Goal: Task Accomplishment & Management: Manage account settings

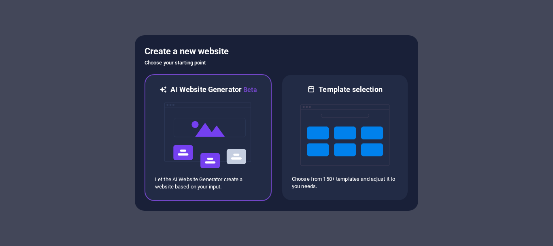
click at [212, 125] on img at bounding box center [208, 135] width 89 height 81
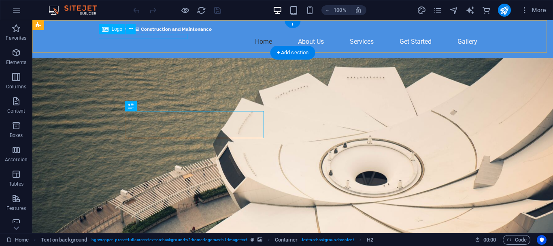
click at [102, 32] on div "[PERSON_NAME] Construction and Maintenance" at bounding box center [293, 29] width 382 height 5
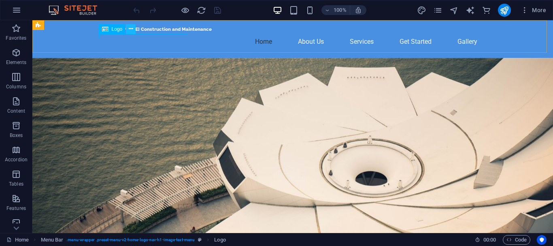
click at [130, 30] on icon at bounding box center [131, 29] width 4 height 9
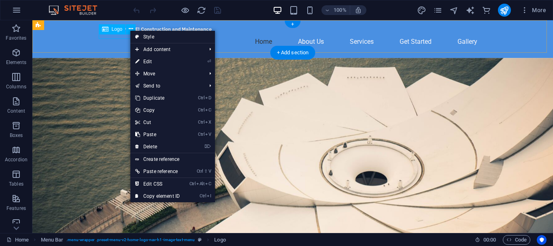
click at [119, 32] on div "[PERSON_NAME] Construction and Maintenance" at bounding box center [293, 29] width 382 height 5
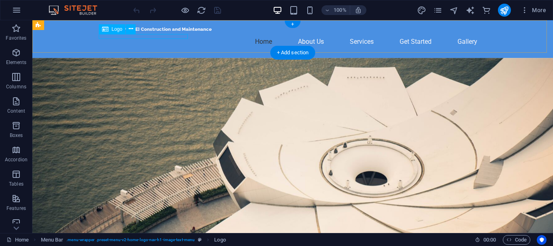
click at [119, 32] on div "[PERSON_NAME] Construction and Maintenance" at bounding box center [293, 29] width 382 height 5
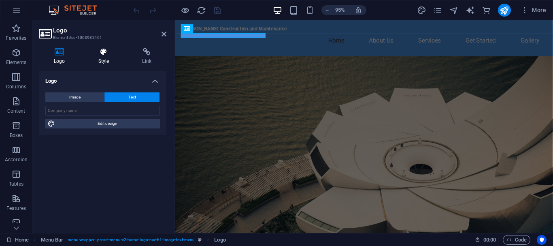
click at [105, 51] on icon at bounding box center [103, 52] width 41 height 8
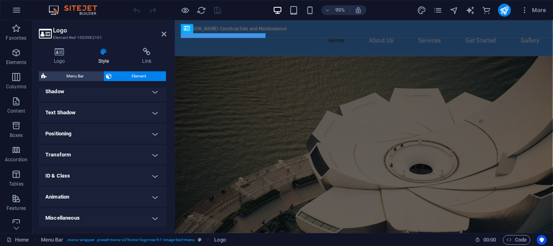
scroll to position [204, 0]
click at [147, 213] on h4 "Miscellaneous" at bounding box center [103, 216] width 128 height 19
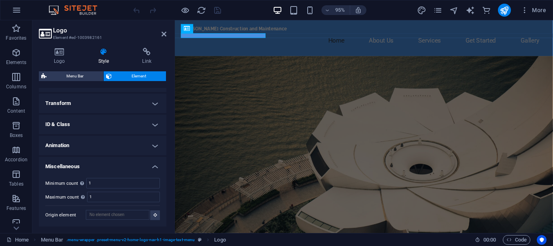
click at [141, 143] on h4 "Animation" at bounding box center [103, 145] width 128 height 19
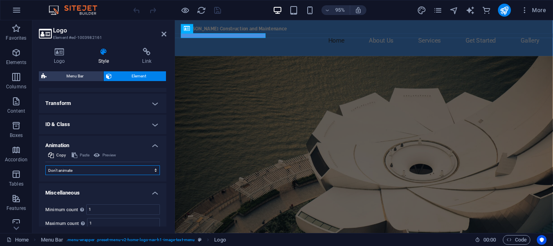
click at [154, 171] on select "Don't animate Show / Hide Slide up/down Zoom in/out Slide left to right Slide r…" at bounding box center [102, 170] width 115 height 10
click at [169, 114] on div "Logo Style Link Logo Image Text Drag files here, click to choose files or selec…" at bounding box center [102, 137] width 141 height 192
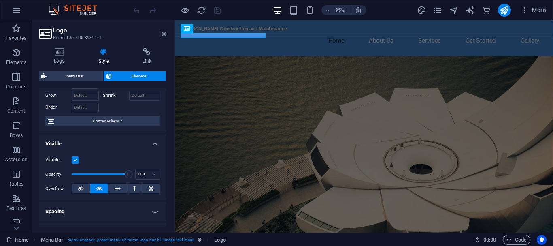
scroll to position [81, 0]
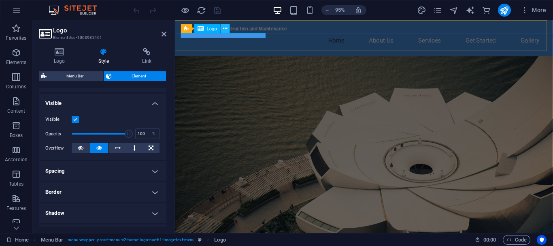
click at [224, 29] on icon at bounding box center [225, 29] width 4 height 8
click at [223, 28] on icon at bounding box center [225, 29] width 4 height 8
click at [125, 26] on header "Logo Element #ed-1003982161" at bounding box center [103, 30] width 128 height 21
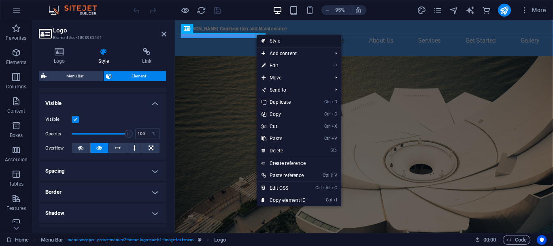
drag, startPoint x: 283, startPoint y: 41, endPoint x: 112, endPoint y: 21, distance: 172.4
click at [283, 41] on link "Style" at bounding box center [299, 41] width 85 height 12
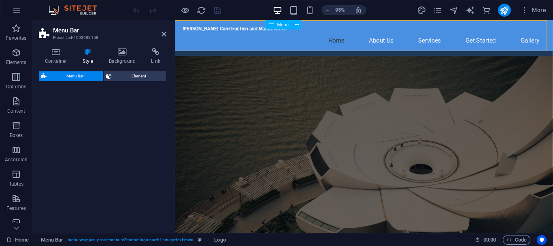
select select "rem"
select select "preset-menu-v2-home-logo-nav-h1-image-text-menu"
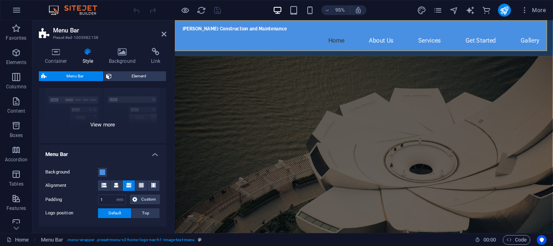
click at [105, 124] on div "Border Centered Default Fixed Loki Trigger Wide XXL" at bounding box center [103, 82] width 128 height 122
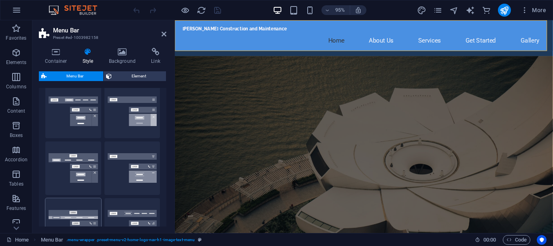
scroll to position [122, 0]
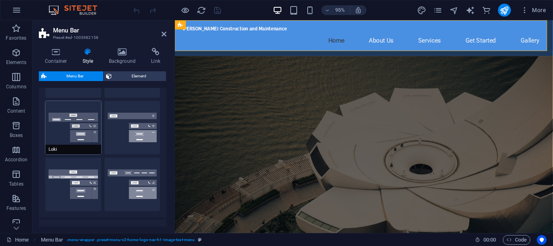
click at [75, 134] on button "Loki" at bounding box center [73, 127] width 56 height 53
type input "0"
select select "DISABLED_OPTION_VALUE"
type input "2"
type input "1"
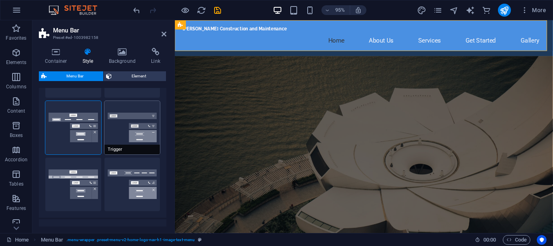
scroll to position [81, 0]
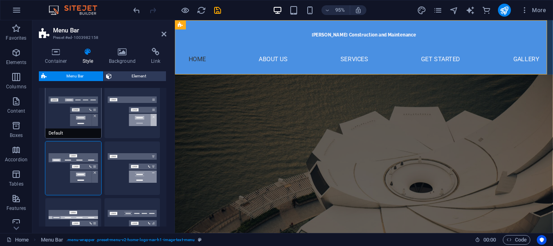
click at [62, 115] on button "Default" at bounding box center [73, 111] width 56 height 53
type input "1"
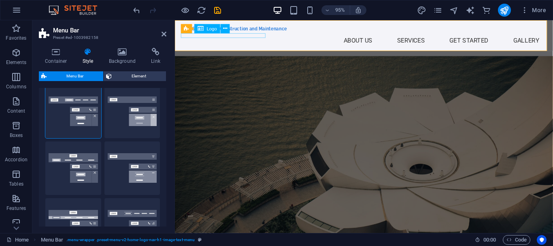
click at [269, 32] on div "[PERSON_NAME] Construction and Maintenance" at bounding box center [374, 29] width 382 height 5
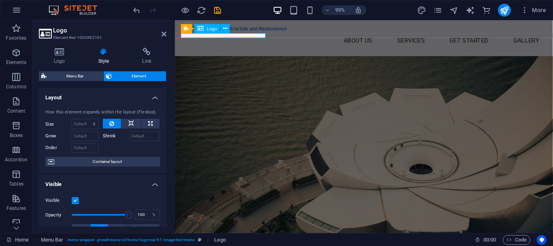
click at [264, 32] on div "[PERSON_NAME] Construction and Maintenance" at bounding box center [374, 29] width 382 height 5
click at [225, 23] on icon at bounding box center [224, 25] width 4 height 8
select select "rem"
select select "preset-menu-v2-home-logo-nav-h1-image-text-menu"
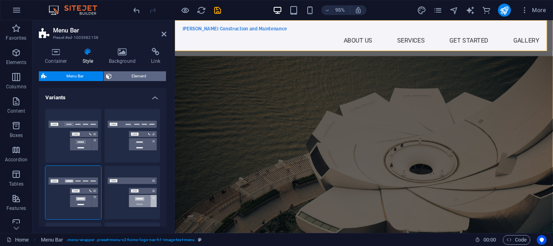
click at [143, 74] on span "Element" at bounding box center [138, 76] width 49 height 10
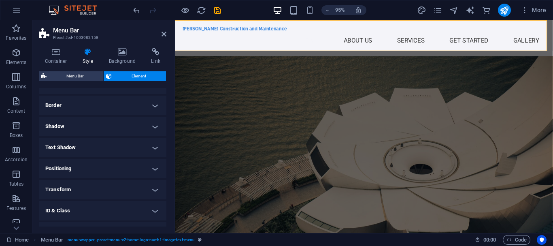
click at [151, 147] on h4 "Text Shadow" at bounding box center [103, 147] width 128 height 19
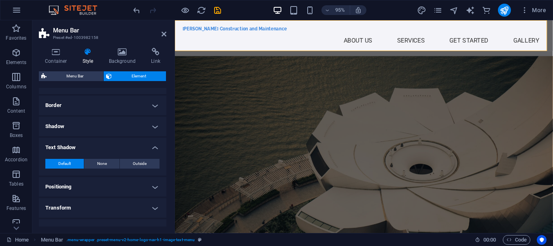
click at [168, 126] on div "Container Style Background Link Size Height Default px rem % vh vw Min. height …" at bounding box center [102, 137] width 141 height 192
click at [61, 55] on icon at bounding box center [56, 52] width 34 height 8
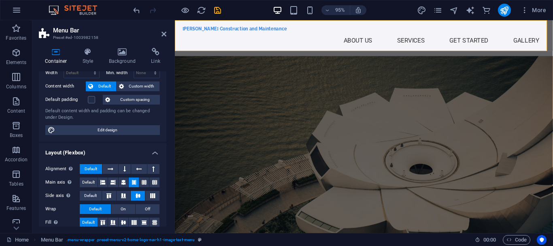
scroll to position [0, 0]
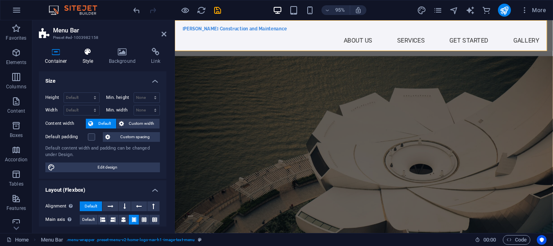
click at [87, 54] on icon at bounding box center [88, 52] width 23 height 8
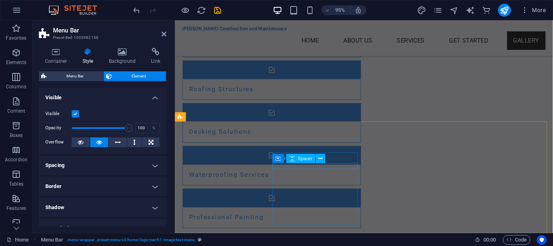
scroll to position [1009, 0]
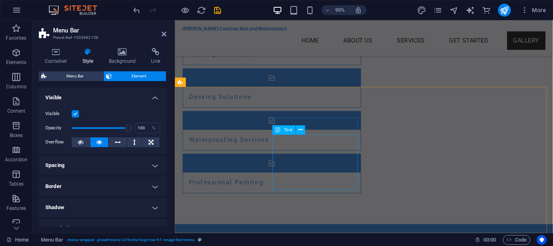
drag, startPoint x: 296, startPoint y: 151, endPoint x: 310, endPoint y: 149, distance: 14.4
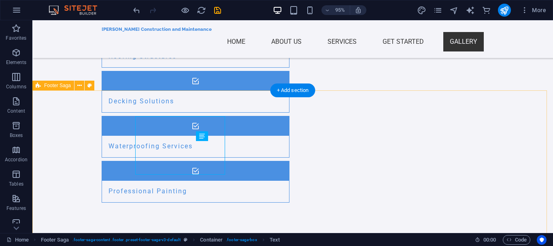
scroll to position [1033, 0]
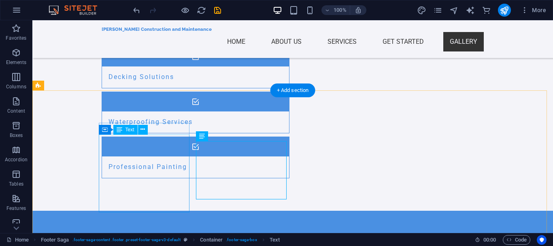
drag, startPoint x: 210, startPoint y: 147, endPoint x: 188, endPoint y: 148, distance: 21.9
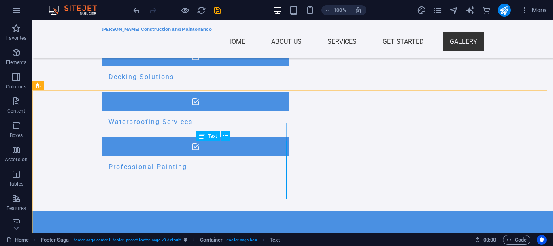
scroll to position [1045, 0]
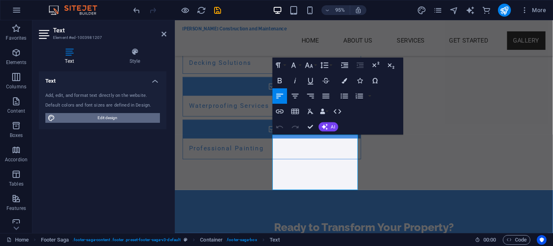
scroll to position [1009, 0]
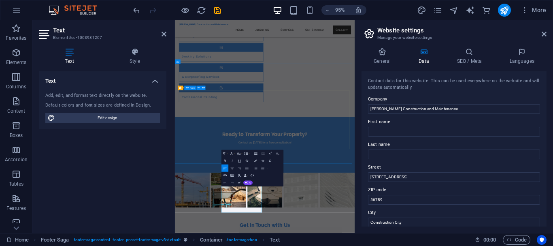
scroll to position [760, 0]
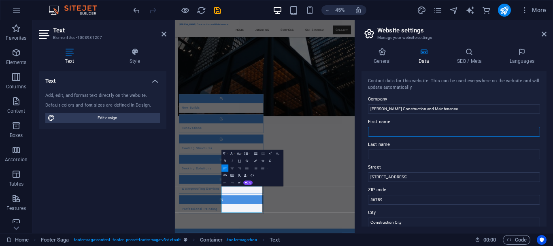
click at [390, 133] on input "First name" at bounding box center [454, 132] width 172 height 10
type input "[PERSON_NAME]"
click at [392, 156] on input "Last name" at bounding box center [454, 154] width 172 height 10
type input "[PERSON_NAME]"
drag, startPoint x: 580, startPoint y: 195, endPoint x: 526, endPoint y: 373, distance: 185.8
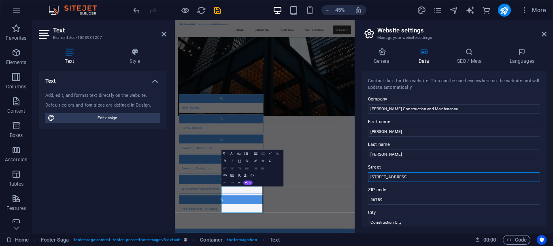
drag, startPoint x: 406, startPoint y: 178, endPoint x: 356, endPoint y: 177, distance: 50.2
click at [356, 177] on aside "Website settings Manage your website settings General Data SEO / Meta Languages…" at bounding box center [454, 126] width 198 height 213
type input "[GEOGRAPHIC_DATA] 20"
drag, startPoint x: 574, startPoint y: 418, endPoint x: 540, endPoint y: 417, distance: 33.2
drag, startPoint x: 390, startPoint y: 200, endPoint x: 360, endPoint y: 196, distance: 29.9
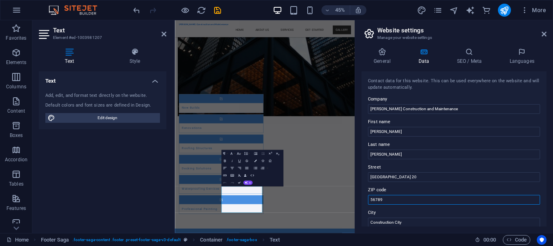
click at [360, 196] on div "General Data SEO / Meta Languages Website name [DOMAIN_NAME] Logo Drag files he…" at bounding box center [454, 137] width 198 height 192
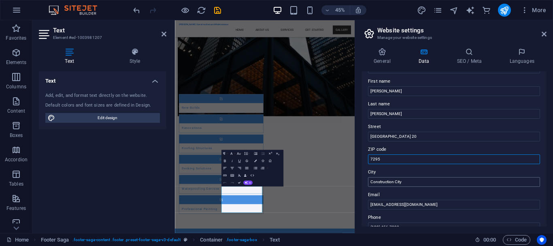
type input "7295"
click at [407, 184] on input "Construction City" at bounding box center [454, 182] width 172 height 10
drag, startPoint x: 420, startPoint y: 183, endPoint x: 366, endPoint y: 182, distance: 54.3
click at [366, 182] on div "Contact data for this website. This can be used everywhere on the website and w…" at bounding box center [454, 148] width 185 height 155
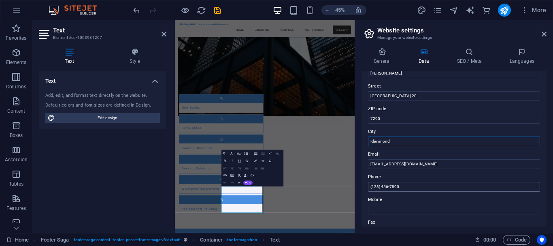
type input "Kleinmond"
drag, startPoint x: 403, startPoint y: 187, endPoint x: 361, endPoint y: 190, distance: 42.2
click at [361, 190] on div "General Data SEO / Meta Languages Website name [DOMAIN_NAME] Logo Drag files he…" at bounding box center [454, 137] width 198 height 192
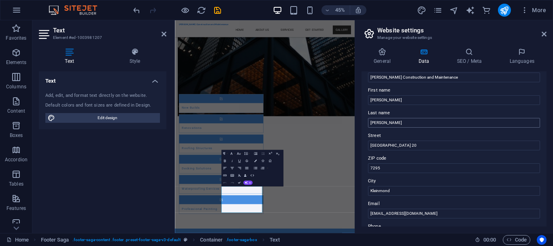
scroll to position [0, 0]
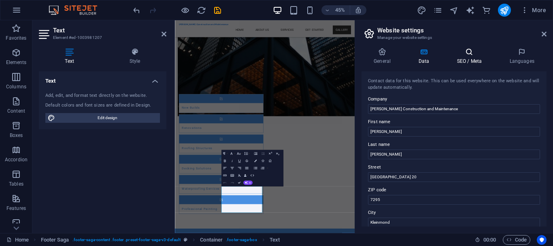
type input "[PHONE_NUMBER]"
click at [469, 58] on h4 "SEO / Meta" at bounding box center [471, 56] width 53 height 17
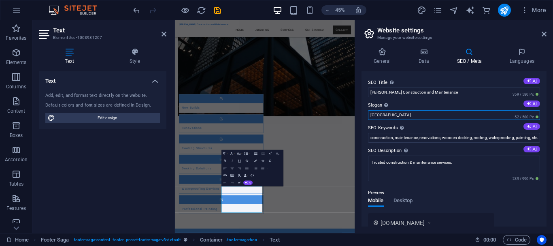
click at [380, 113] on input "[GEOGRAPHIC_DATA]" at bounding box center [454, 115] width 172 height 10
drag, startPoint x: 565, startPoint y: 135, endPoint x: 563, endPoint y: 239, distance: 103.7
type input "B"
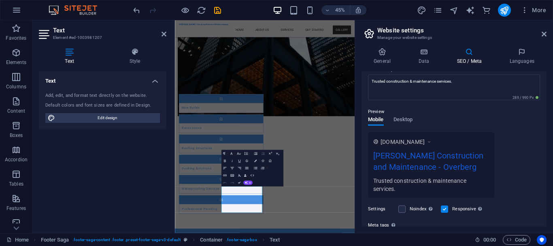
scroll to position [162, 0]
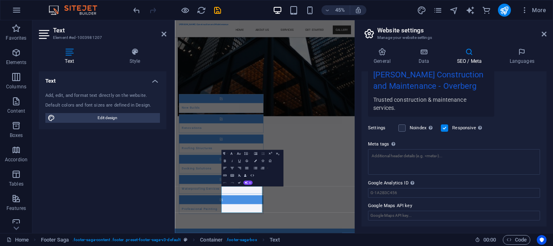
type input "Overberg"
click at [383, 157] on textarea "Meta tags Enter HTML code here that will be placed inside the tags of your webs…" at bounding box center [454, 162] width 172 height 26
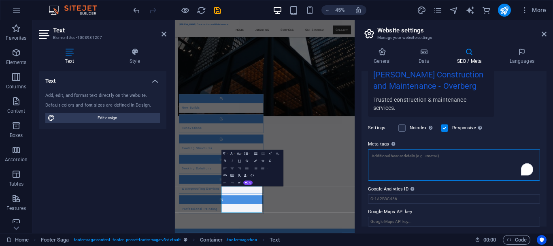
paste textarea "<meta name="title" content="Contact [PERSON_NAME] Construction and Maintenance"…"
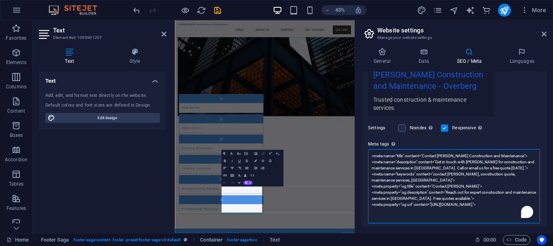
scroll to position [0, 0]
click at [478, 207] on textarea "<meta name="title" content="Contact [PERSON_NAME] Construction and Maintenance"…" at bounding box center [454, 186] width 172 height 74
drag, startPoint x: 439, startPoint y: 201, endPoint x: 417, endPoint y: 198, distance: 22.0
click at [417, 198] on textarea "<meta name="title" content="Contact [PERSON_NAME] Construction and Maintenance"…" at bounding box center [454, 186] width 172 height 74
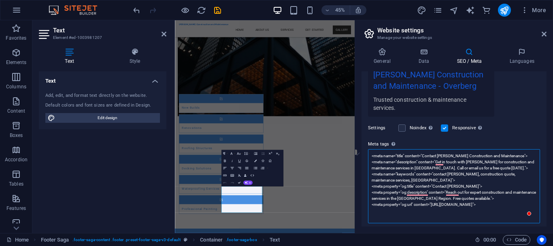
drag, startPoint x: 417, startPoint y: 166, endPoint x: 439, endPoint y: 167, distance: 21.9
click at [439, 167] on textarea "<meta name="title" content="Contact [PERSON_NAME] Construction and Maintenance"…" at bounding box center [454, 186] width 172 height 74
drag, startPoint x: 388, startPoint y: 179, endPoint x: 393, endPoint y: 180, distance: 4.9
click at [393, 180] on textarea "<meta name="title" content="Contact [PERSON_NAME] Construction and Maintenance"…" at bounding box center [454, 186] width 172 height 74
click at [399, 181] on textarea "<meta name="title" content="Contact [PERSON_NAME] Construction and Maintenance"…" at bounding box center [454, 186] width 172 height 74
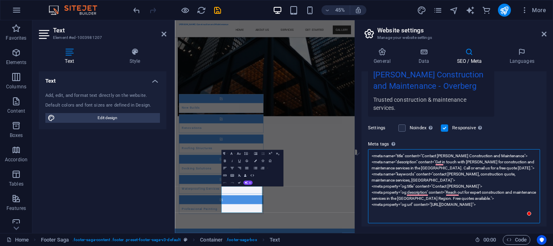
drag, startPoint x: 411, startPoint y: 180, endPoint x: 389, endPoint y: 180, distance: 21.5
click at [389, 180] on textarea "<meta name="title" content="Contact [PERSON_NAME] Construction and Maintenance"…" at bounding box center [454, 186] width 172 height 74
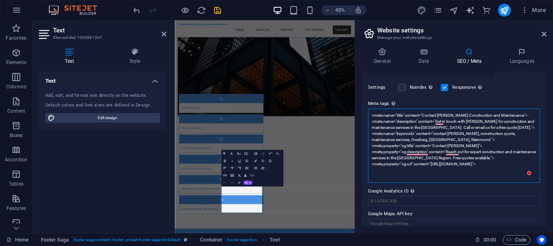
scroll to position [211, 0]
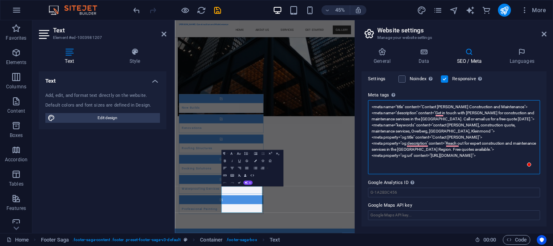
type textarea "<meta name="title" content="Contact [PERSON_NAME] Construction and Maintenance"…"
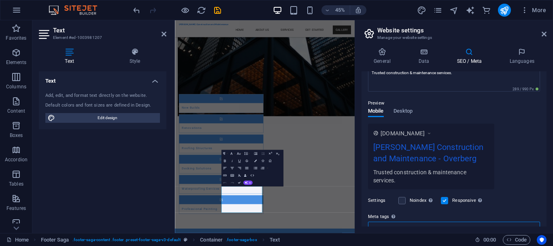
scroll to position [0, 0]
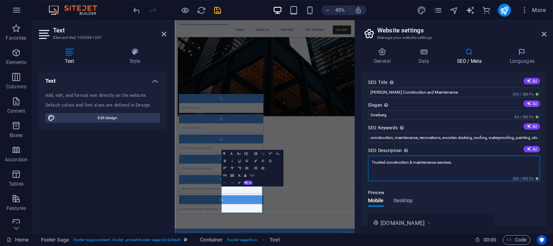
click at [463, 178] on textarea "Trusted construction & maintenance services." at bounding box center [454, 169] width 172 height 26
click at [480, 192] on div "Preview Mobile Desktop [DOMAIN_NAME] [PERSON_NAME] Construction and Maintenance…" at bounding box center [454, 229] width 172 height 97
click at [456, 172] on textarea "Trusted construction & maintenance services." at bounding box center [454, 169] width 172 height 26
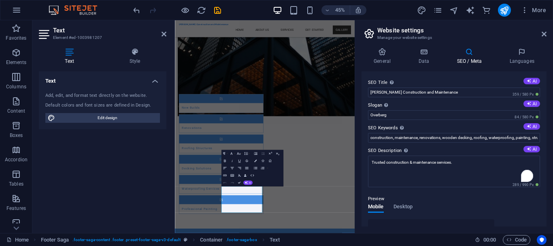
click at [482, 199] on div "Preview Mobile Desktop [DOMAIN_NAME] [PERSON_NAME] Construction and Maintenance…" at bounding box center [454, 236] width 172 height 97
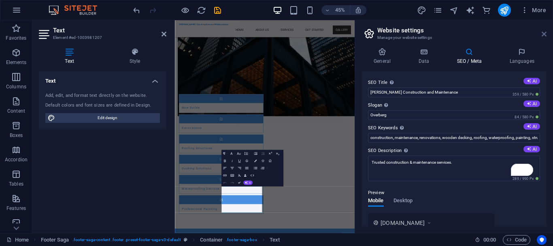
click at [546, 33] on icon at bounding box center [544, 34] width 5 height 6
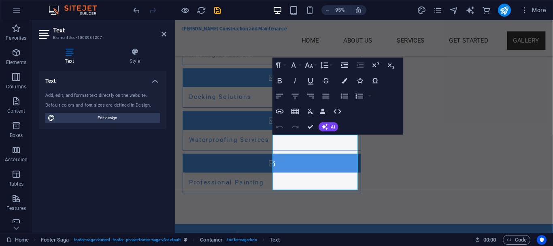
click at [141, 186] on div "Text Add, edit, and format text directly on the website. Default colors and fon…" at bounding box center [103, 148] width 128 height 155
click at [151, 155] on div "Text Add, edit, and format text directly on the website. Default colors and fon…" at bounding box center [103, 148] width 128 height 155
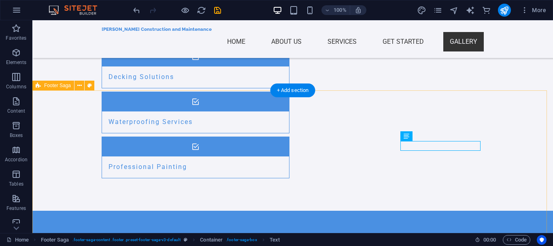
drag, startPoint x: 358, startPoint y: 147, endPoint x: 290, endPoint y: 46, distance: 121.8
select select "footer"
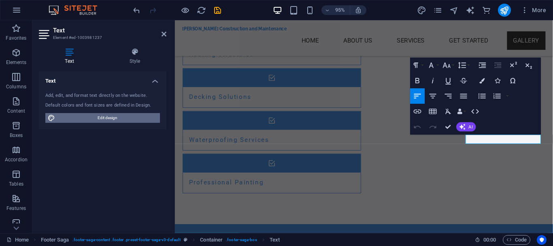
click at [98, 118] on span "Edit design" at bounding box center [108, 118] width 100 height 10
select select "px"
select select "200"
select select "px"
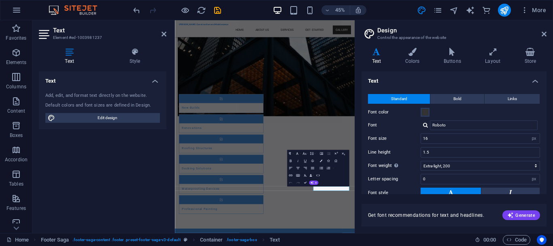
click at [549, 29] on aside "Design Control the appearance of the website Variants Text Colors Buttons Layou…" at bounding box center [454, 126] width 198 height 213
drag, startPoint x: 543, startPoint y: 36, endPoint x: 378, endPoint y: 17, distance: 166.7
click at [543, 36] on icon at bounding box center [544, 34] width 5 height 6
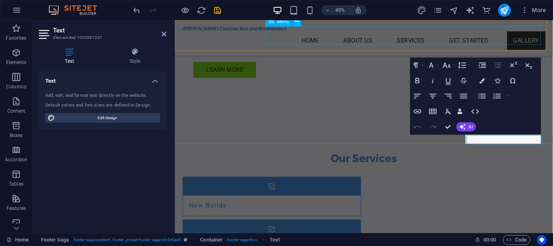
scroll to position [1009, 0]
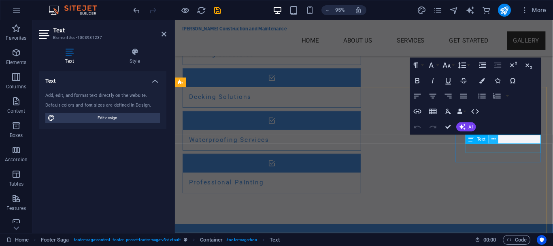
click at [493, 138] on icon at bounding box center [494, 139] width 4 height 8
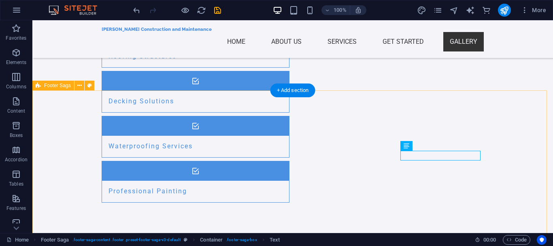
scroll to position [1033, 0]
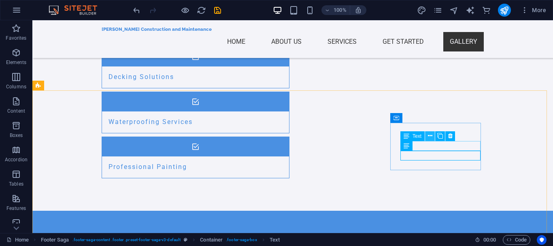
click at [430, 136] on icon at bounding box center [430, 136] width 4 height 9
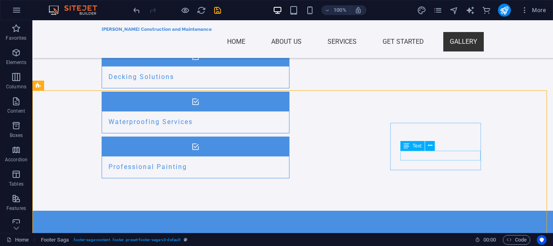
click at [411, 147] on div "Text" at bounding box center [413, 146] width 24 height 10
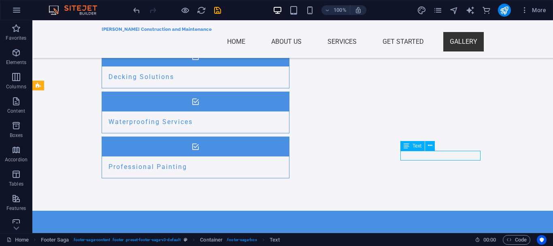
click at [414, 145] on span "Text" at bounding box center [417, 145] width 9 height 5
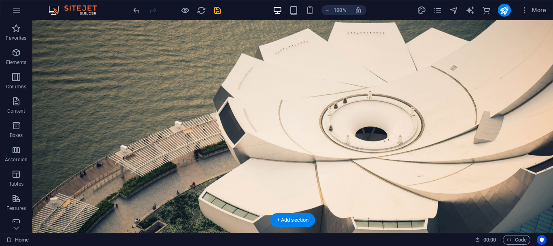
scroll to position [0, 0]
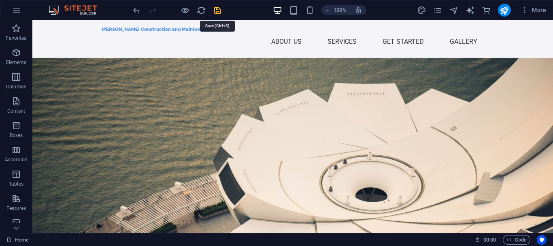
click at [216, 9] on icon "save" at bounding box center [217, 10] width 9 height 9
checkbox input "false"
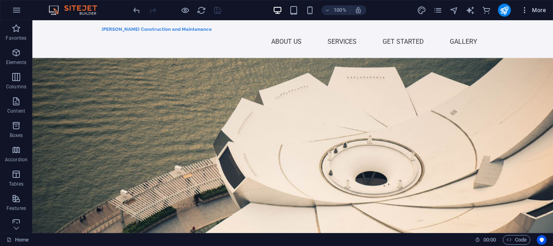
click at [547, 10] on button "More" at bounding box center [534, 10] width 32 height 13
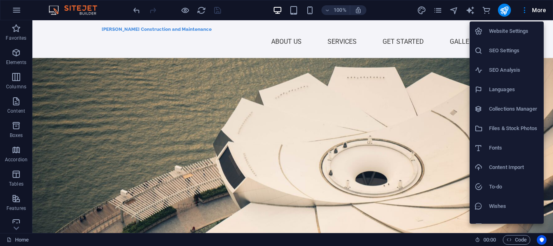
click at [503, 10] on div at bounding box center [276, 123] width 553 height 246
